Goal: Task Accomplishment & Management: Manage account settings

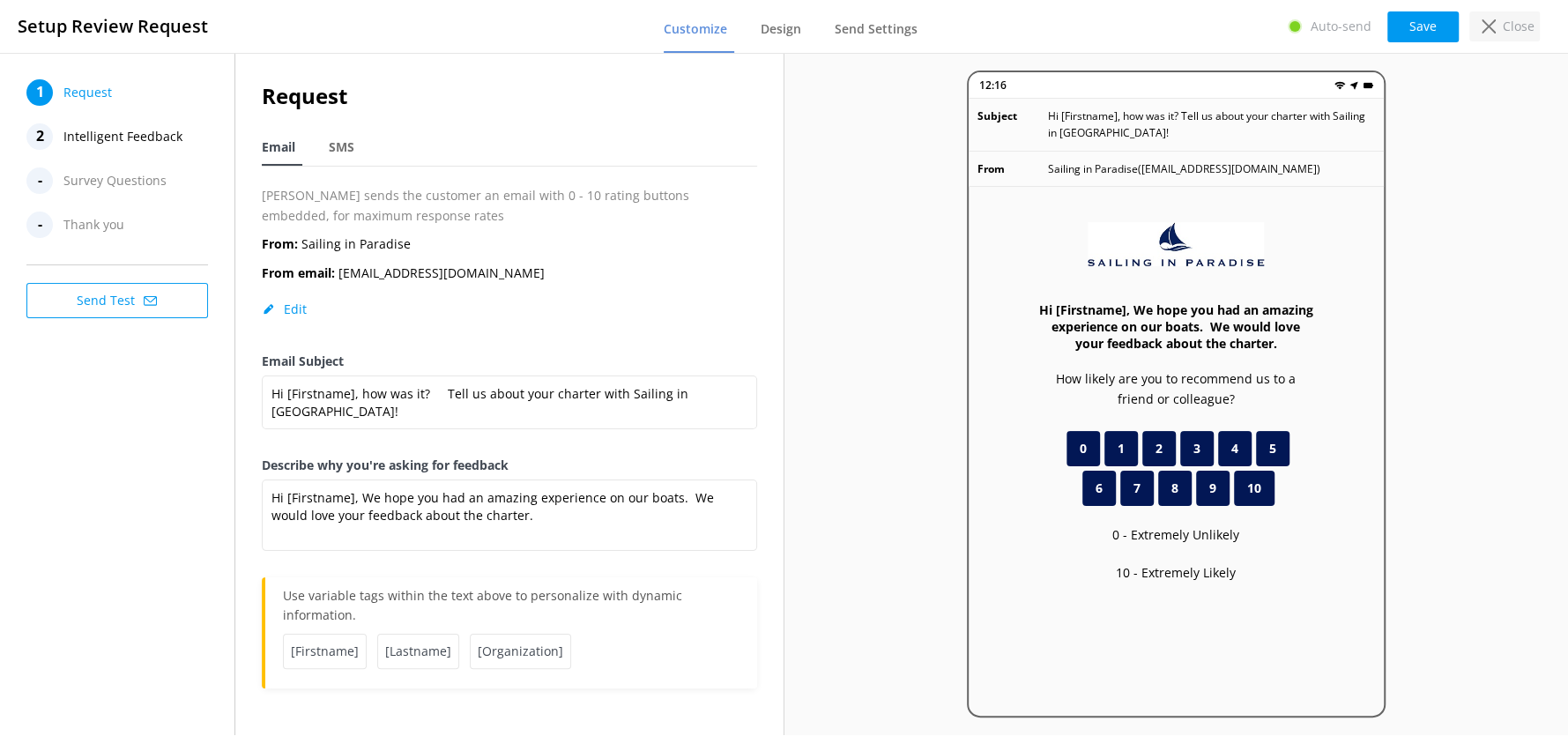
click at [1491, 24] on use at bounding box center [1489, 26] width 14 height 14
